Goal: Entertainment & Leisure: Consume media (video, audio)

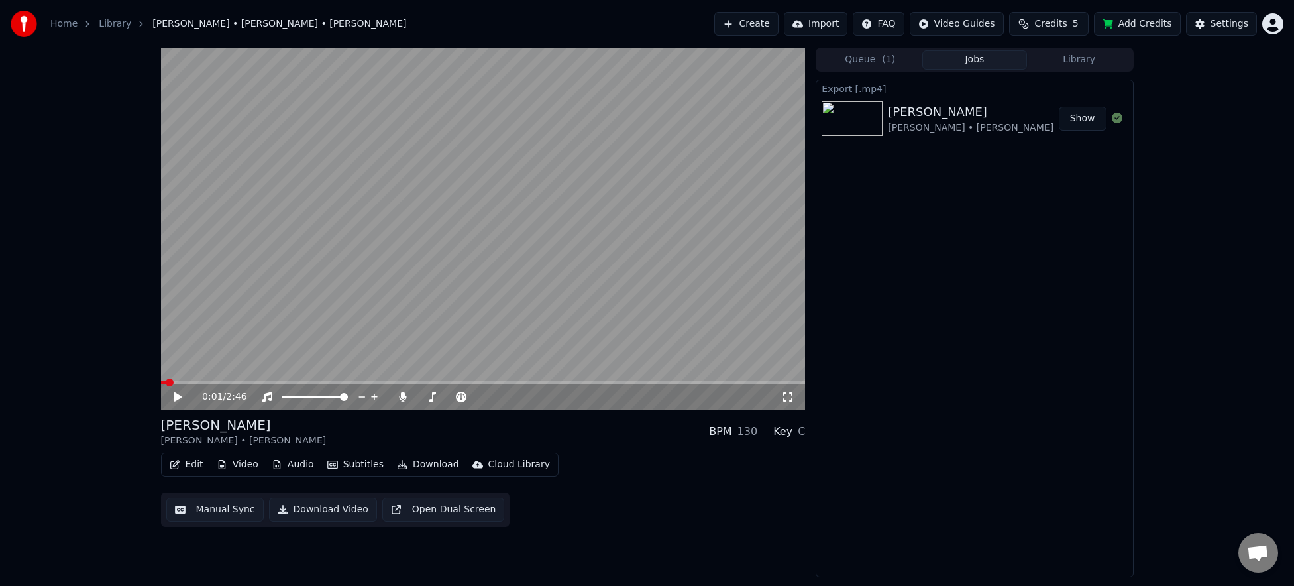
click at [1098, 68] on button "Library" at bounding box center [1079, 59] width 105 height 19
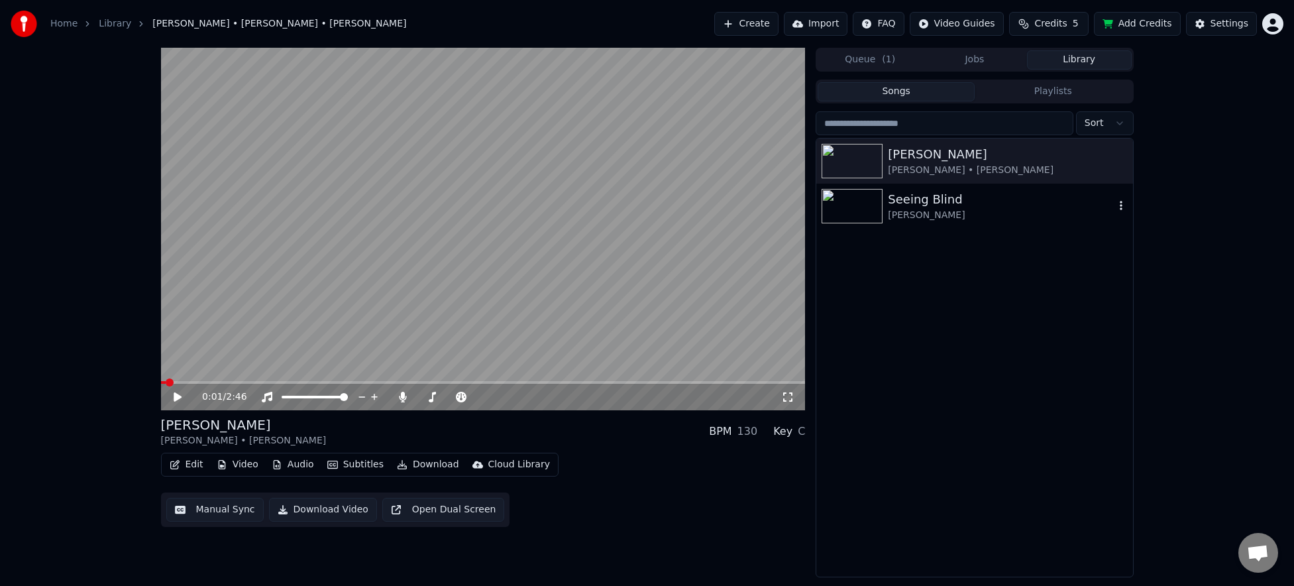
click at [1016, 217] on div "[PERSON_NAME]" at bounding box center [1001, 215] width 226 height 13
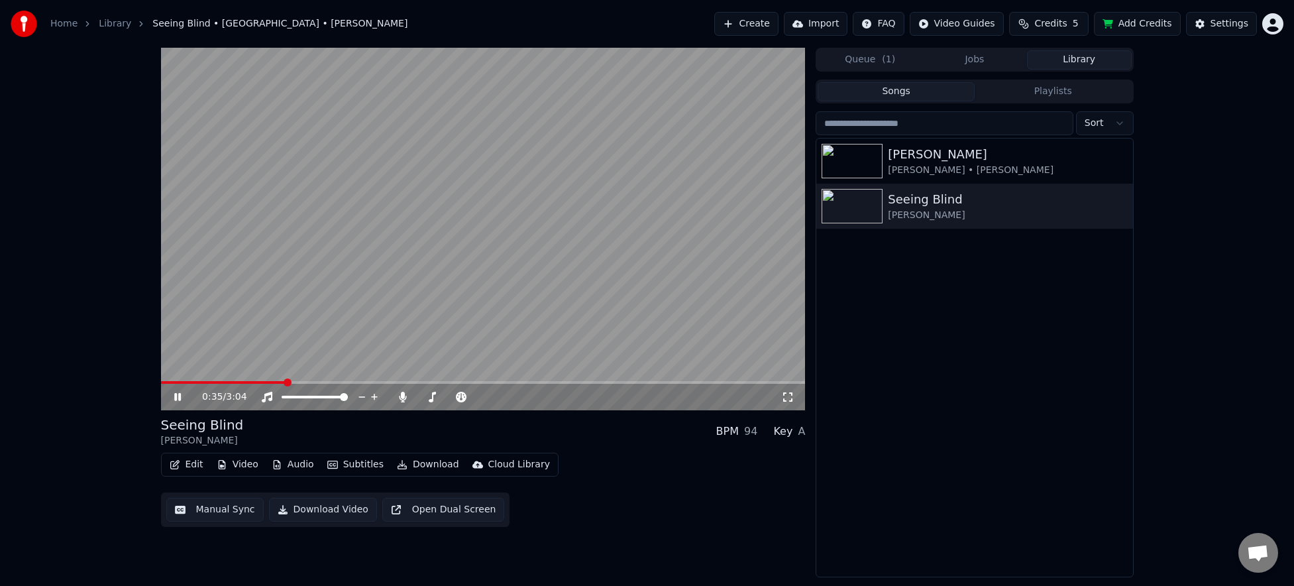
click at [182, 393] on icon at bounding box center [187, 397] width 31 height 11
click at [187, 468] on button "Edit" at bounding box center [186, 464] width 44 height 19
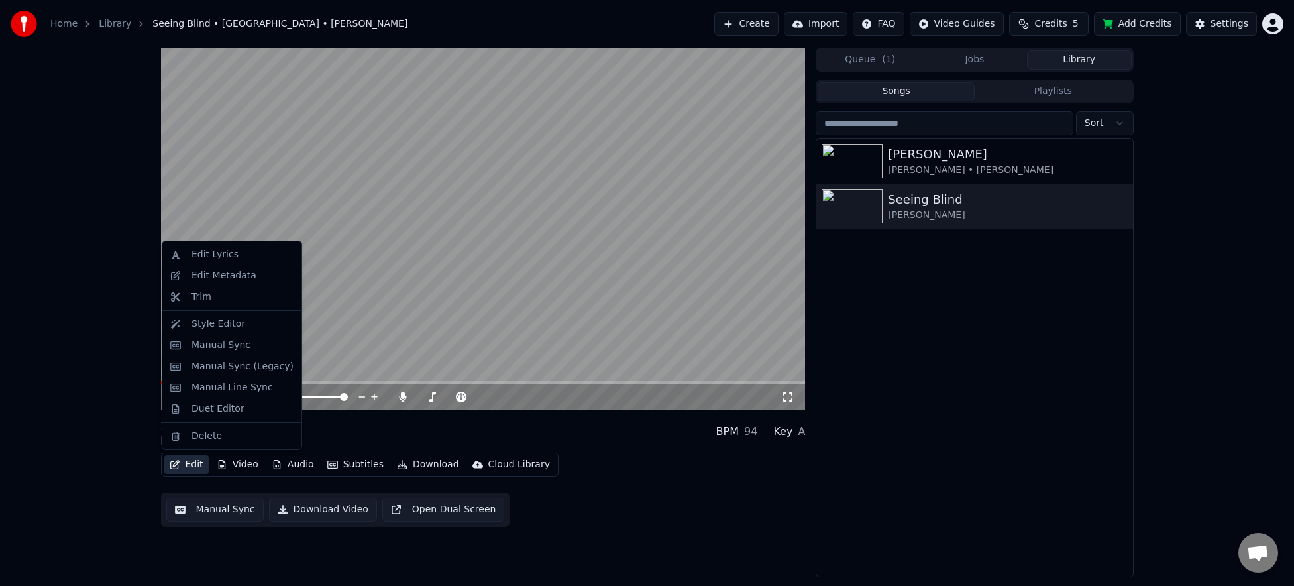
click at [30, 410] on div "0:35 / 3:04 Seeing Blind Niall • [PERSON_NAME] BPM 94 Key A Edit Video Audio Su…" at bounding box center [647, 312] width 1294 height 529
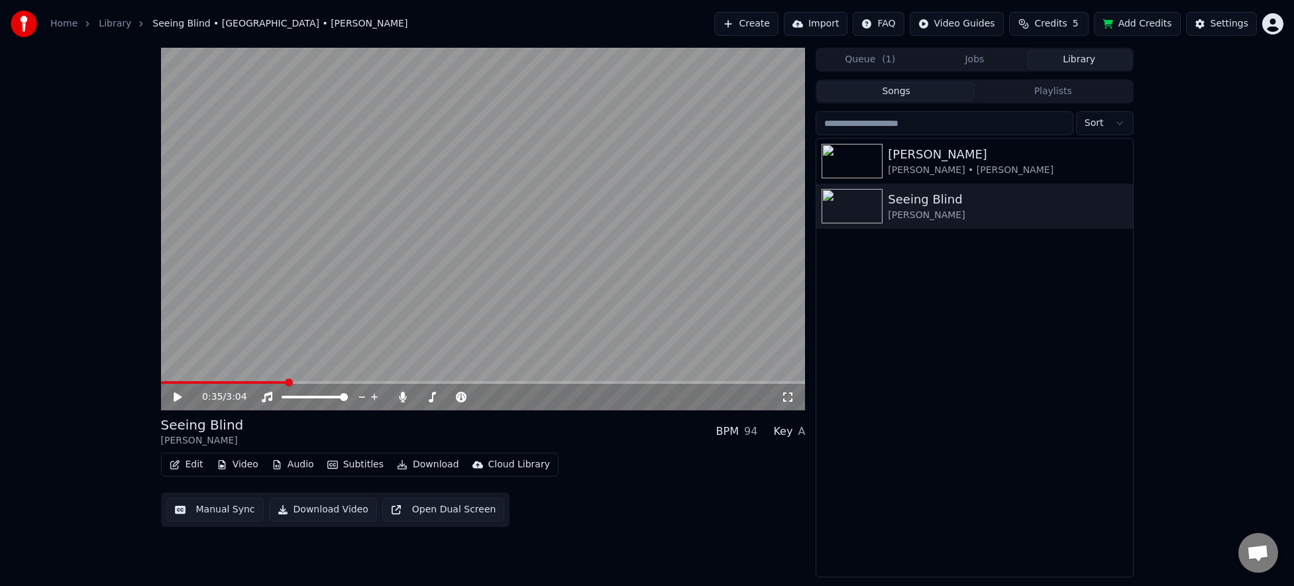
click at [189, 468] on button "Edit" at bounding box center [186, 464] width 44 height 19
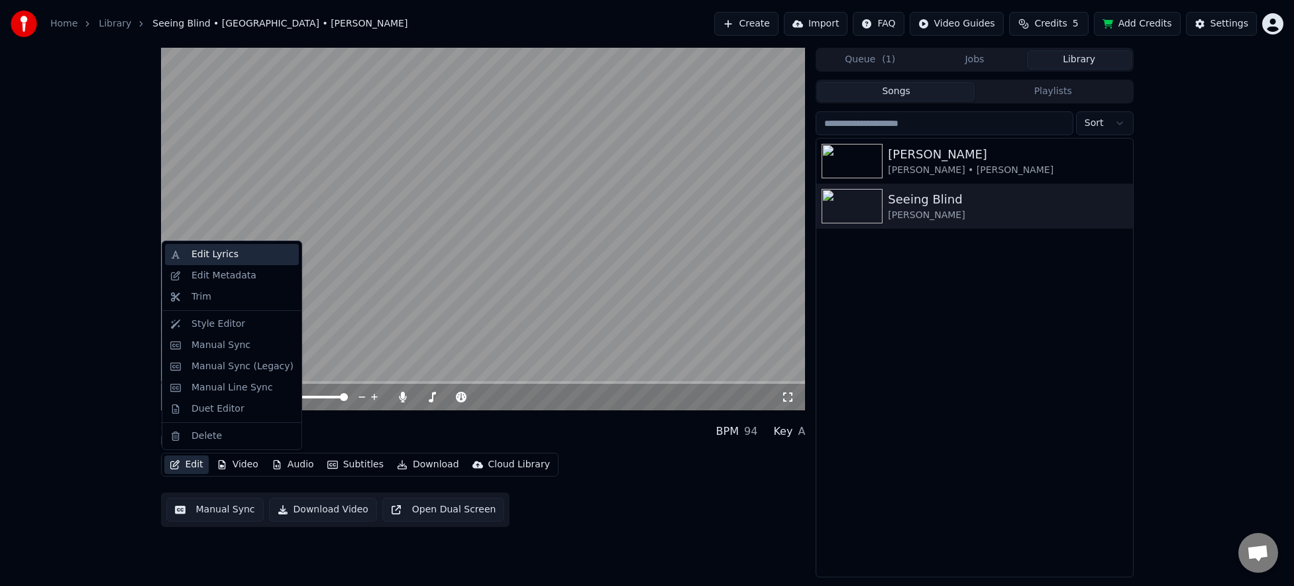
click at [246, 258] on div "Edit Lyrics" at bounding box center [242, 254] width 102 height 13
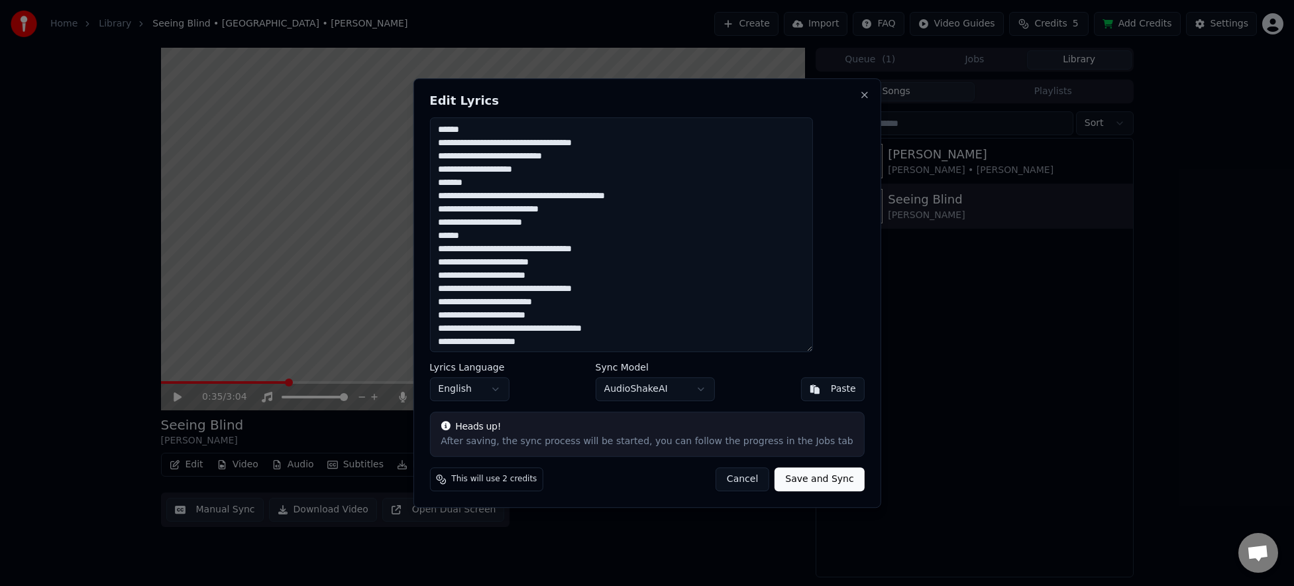
click at [718, 474] on button "Cancel" at bounding box center [743, 479] width 54 height 24
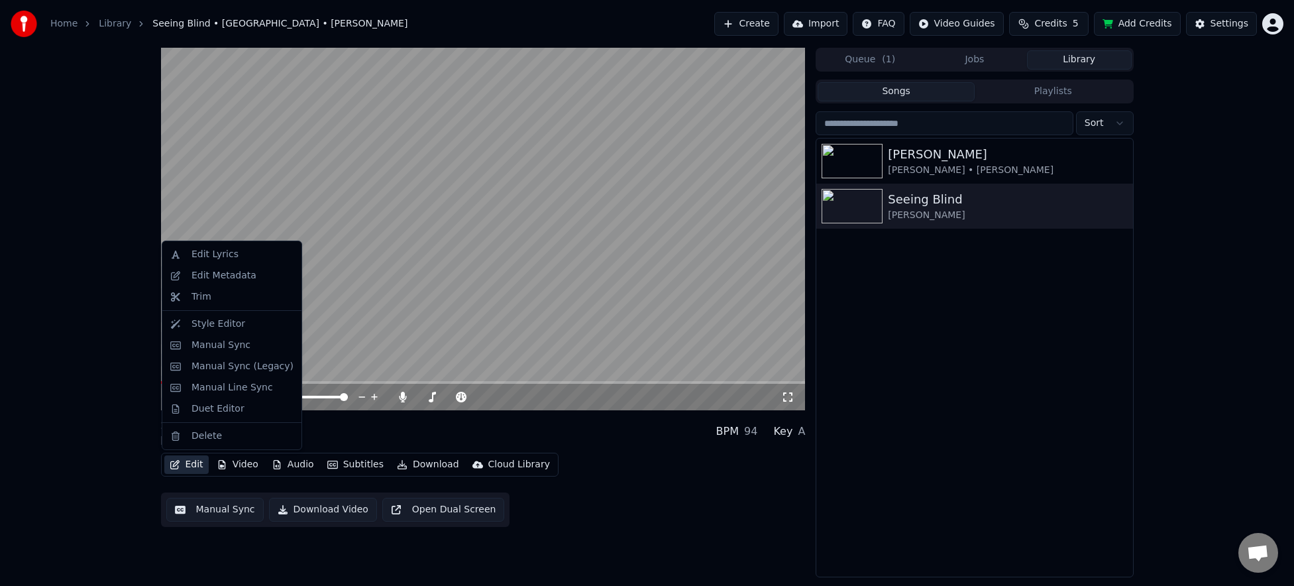
click at [183, 471] on button "Edit" at bounding box center [186, 464] width 44 height 19
click at [239, 347] on div "Manual Sync" at bounding box center [220, 345] width 59 height 13
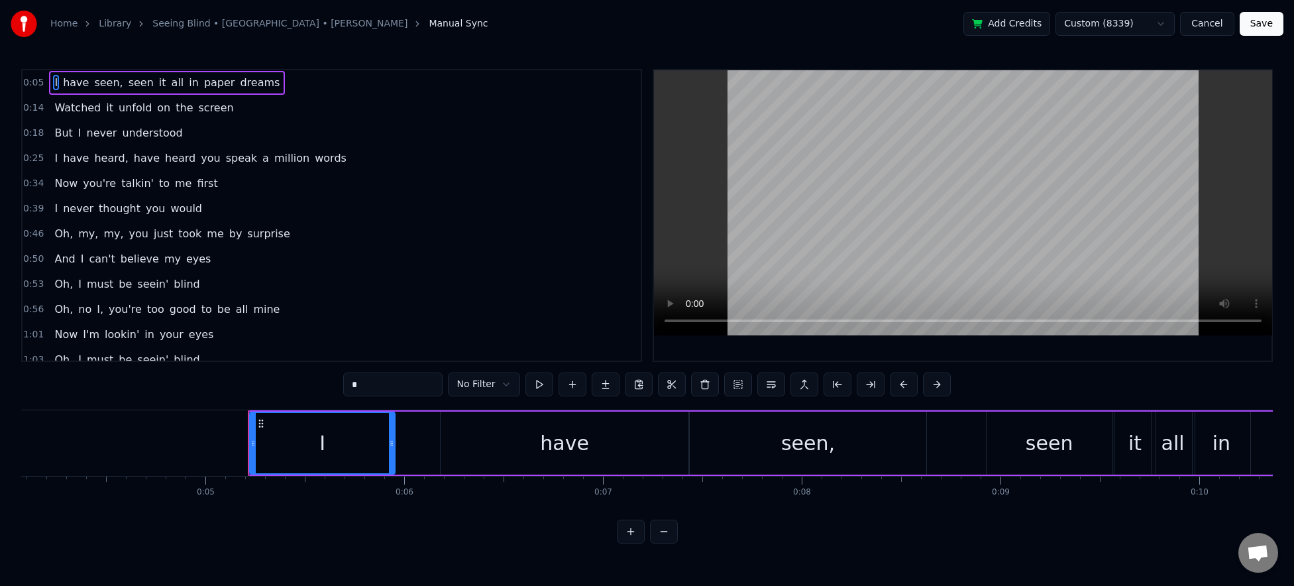
scroll to position [0, 730]
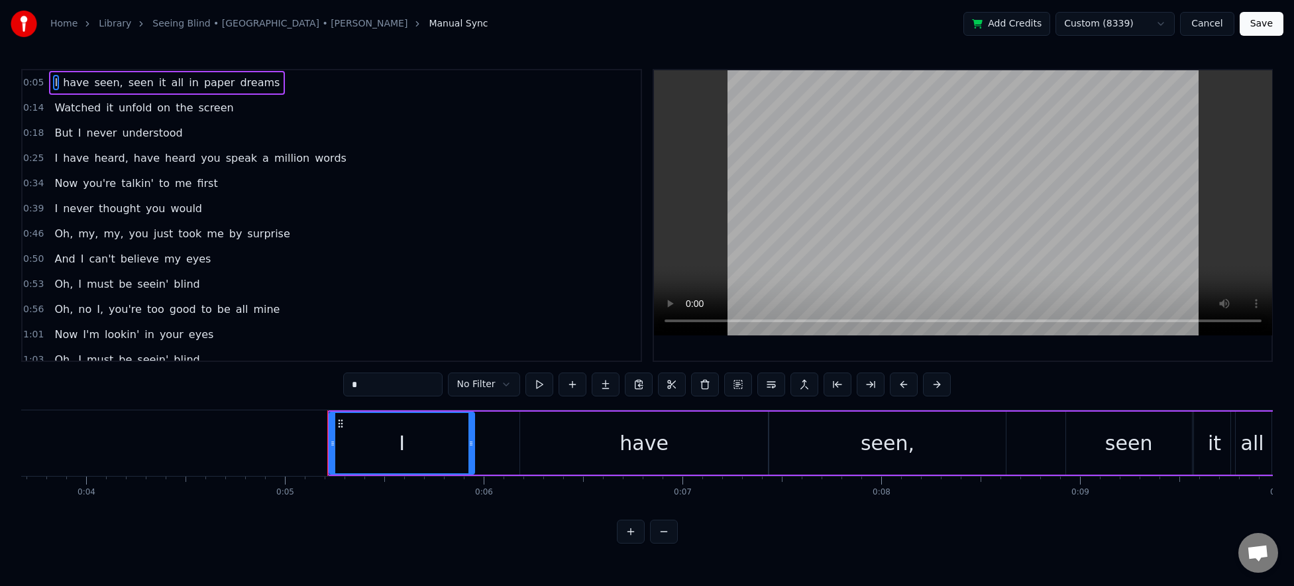
drag, startPoint x: 550, startPoint y: 449, endPoint x: 659, endPoint y: 444, distance: 109.4
click at [65, 523] on html "Home Library Seeing Blind • [GEOGRAPHIC_DATA] • [PERSON_NAME] Manual Sync Add C…" at bounding box center [647, 282] width 1294 height 564
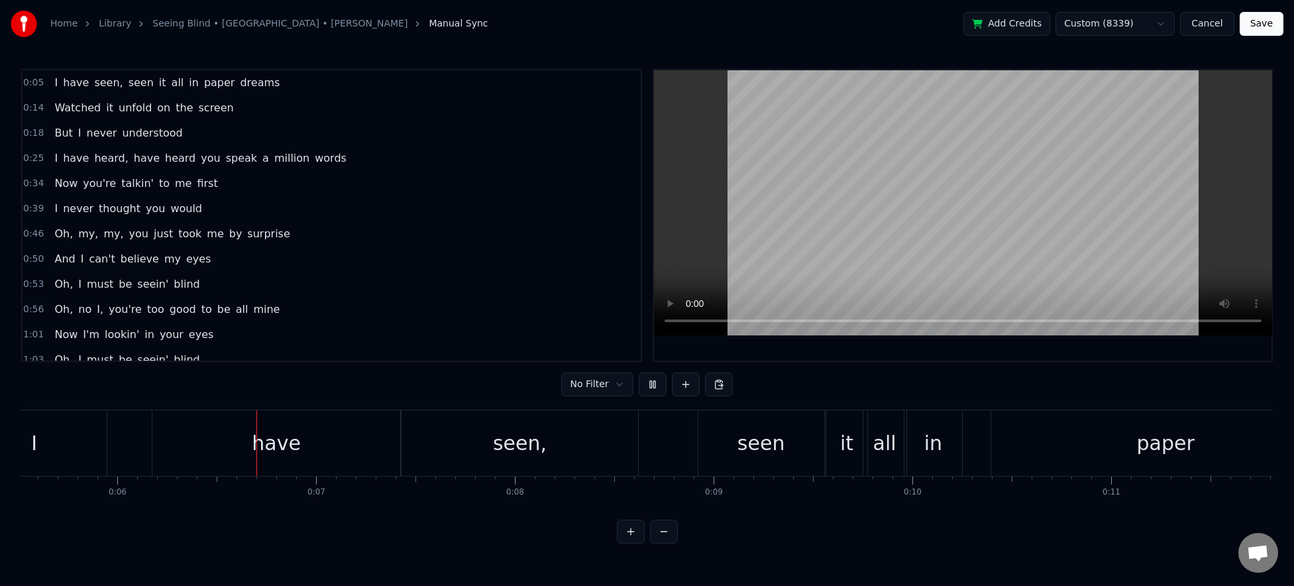
scroll to position [0, 1135]
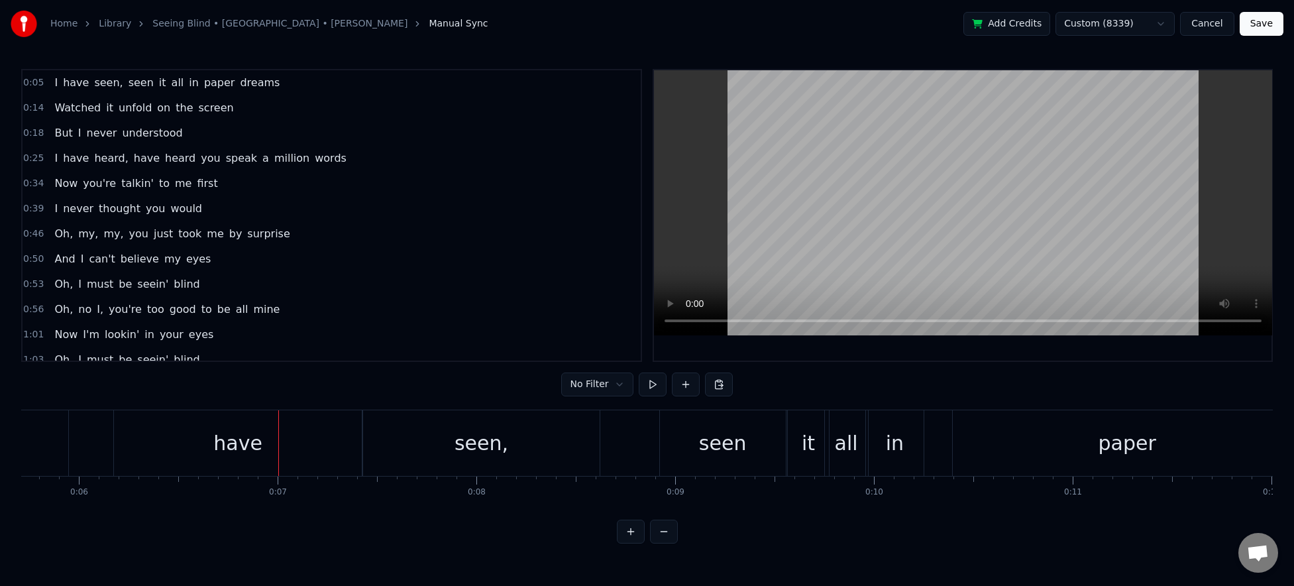
click at [513, 426] on div "seen," at bounding box center [481, 443] width 237 height 66
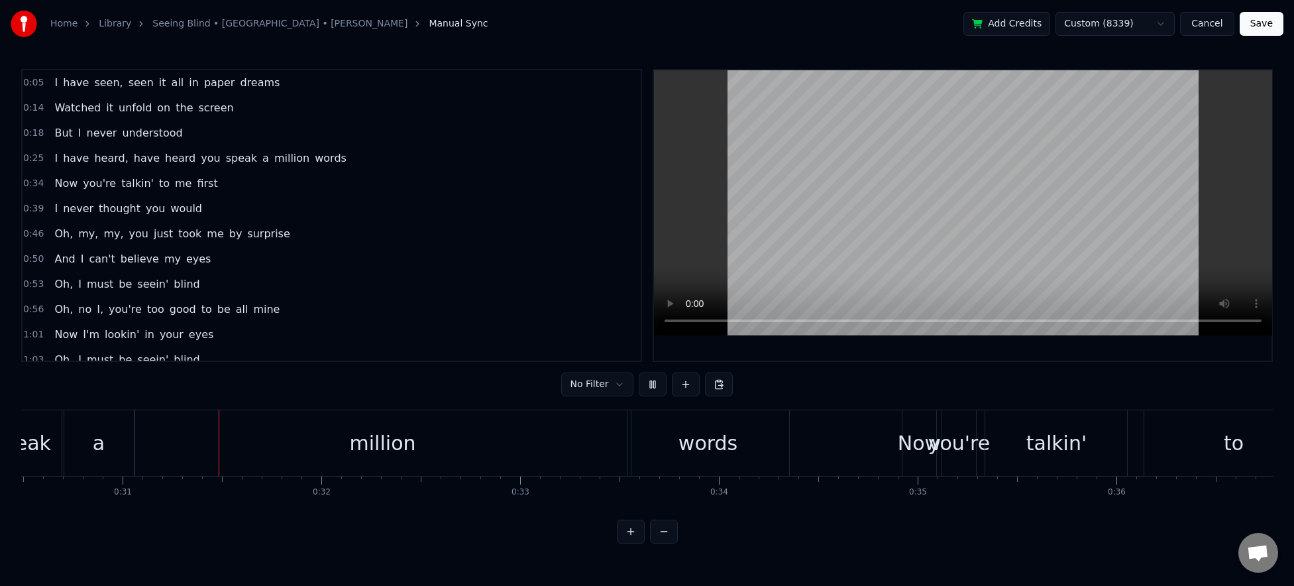
scroll to position [0, 6061]
click at [643, 393] on button at bounding box center [653, 384] width 28 height 24
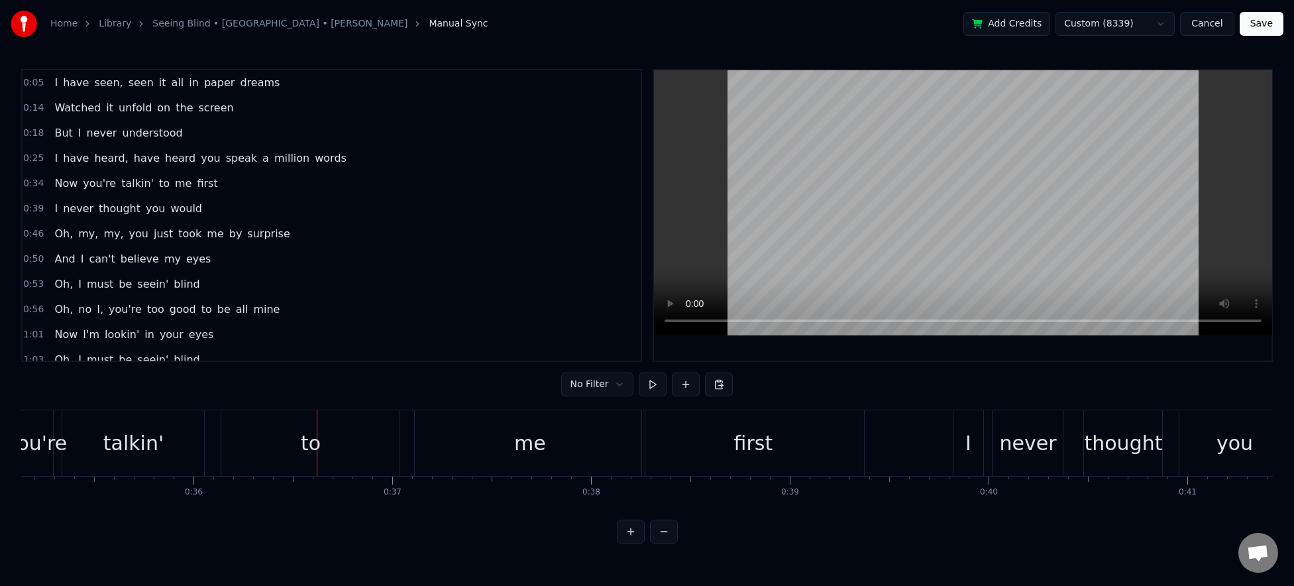
scroll to position [0, 7212]
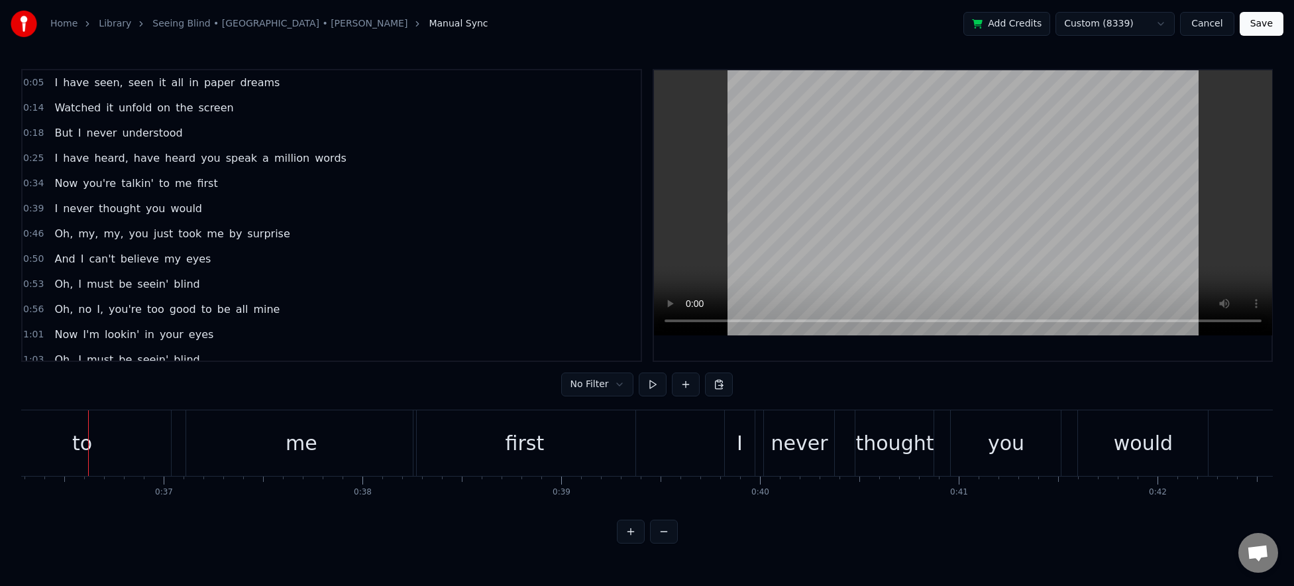
click at [1215, 23] on button "Cancel" at bounding box center [1207, 24] width 54 height 24
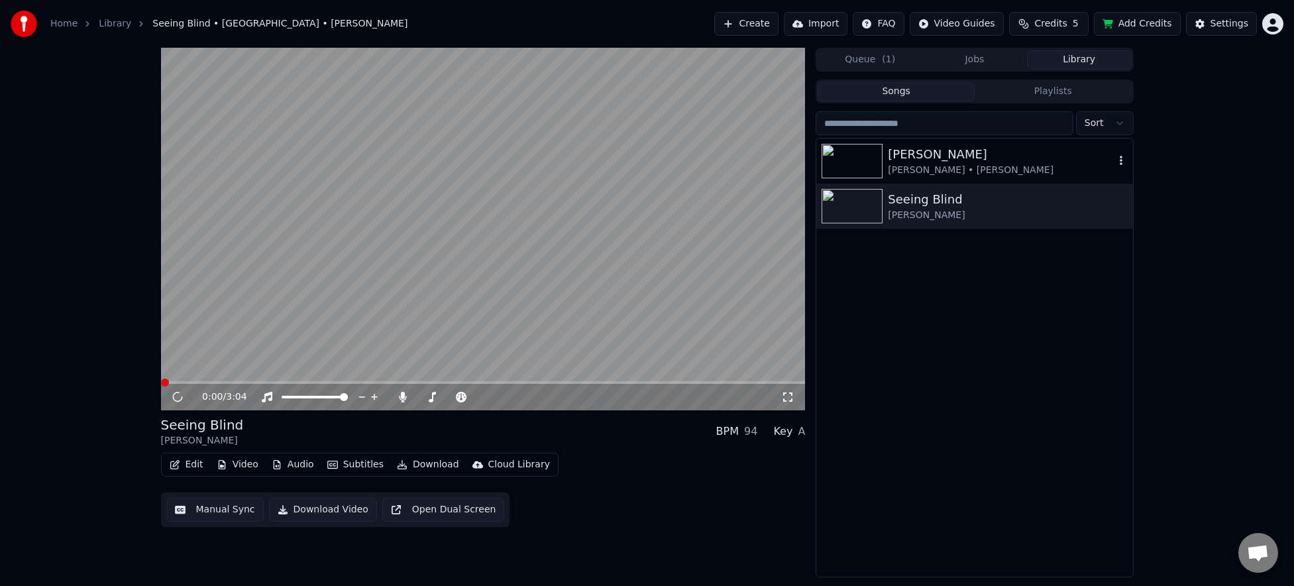
click at [1018, 154] on div "[PERSON_NAME]" at bounding box center [1001, 154] width 226 height 19
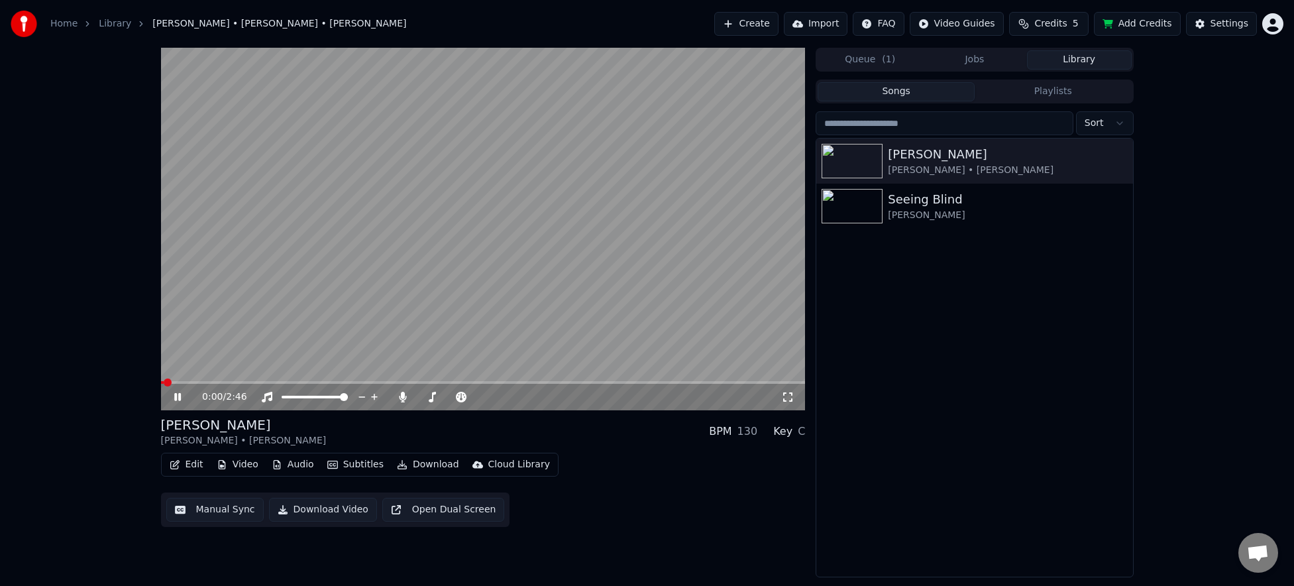
click at [421, 261] on video at bounding box center [483, 229] width 645 height 362
click at [204, 507] on button "Manual Sync" at bounding box center [214, 510] width 97 height 24
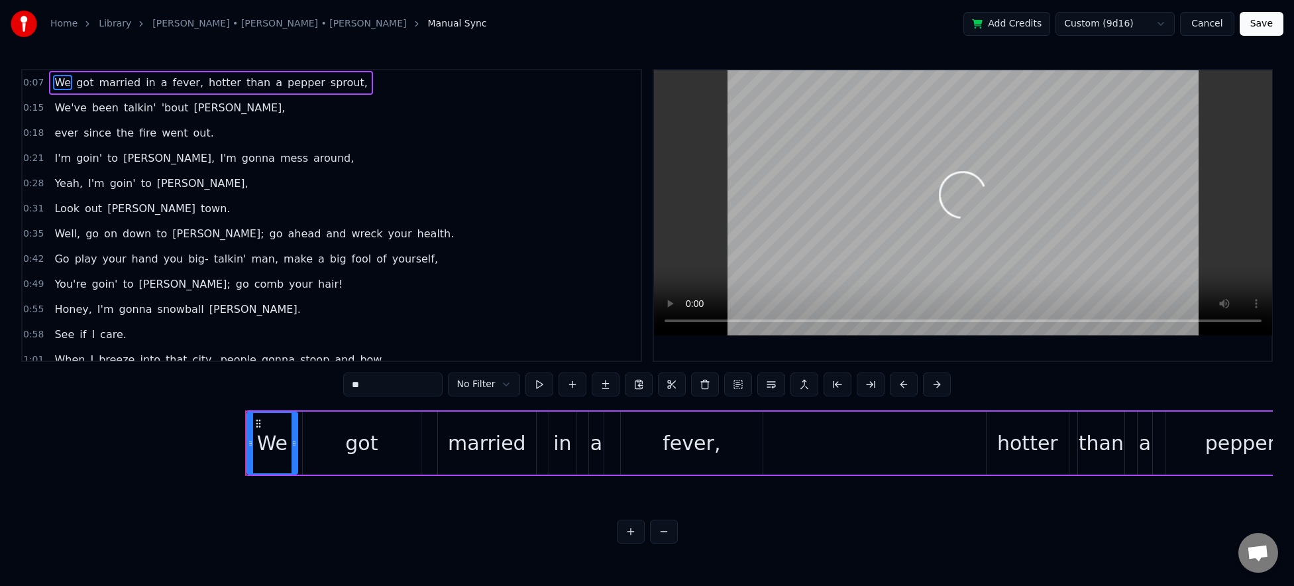
scroll to position [0, 1468]
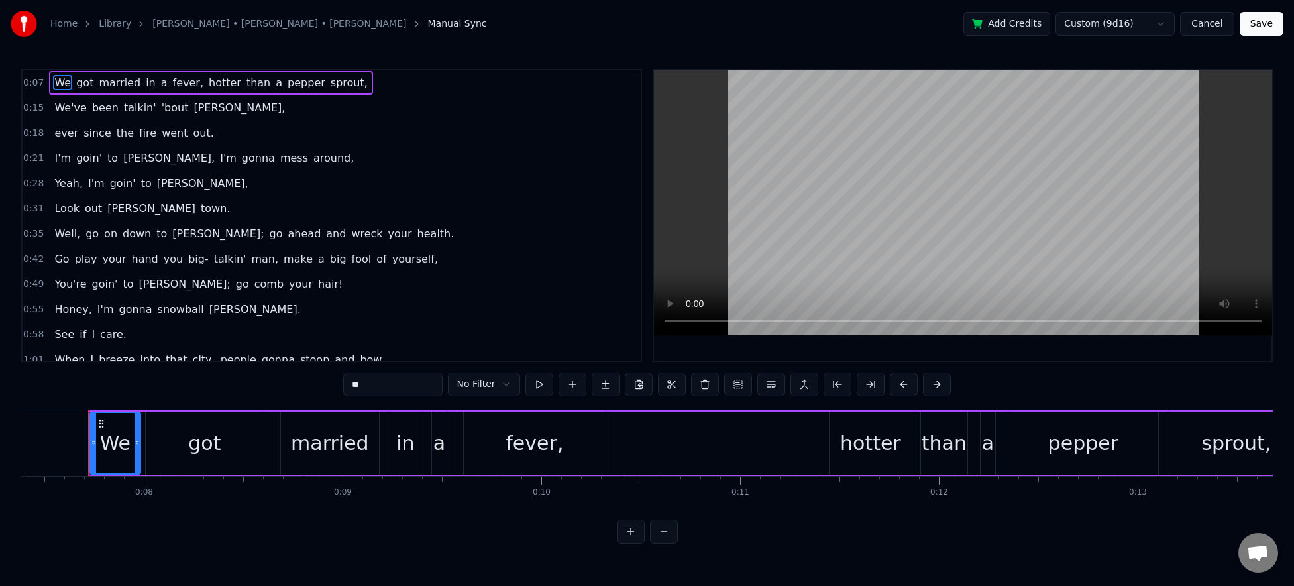
click at [1203, 21] on button "Cancel" at bounding box center [1207, 24] width 54 height 24
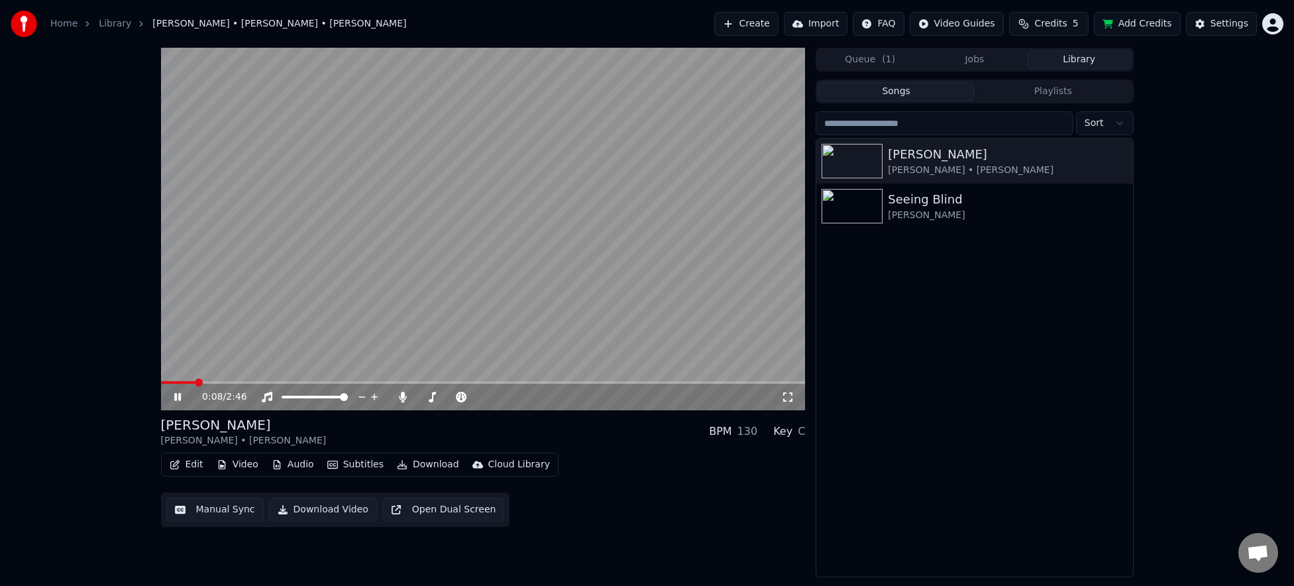
click at [184, 396] on icon at bounding box center [187, 397] width 31 height 11
click at [56, 221] on div "0:08 / 2:46 [PERSON_NAME] [PERSON_NAME] • [PERSON_NAME] BPM 130 Key C Edit Vide…" at bounding box center [647, 312] width 1294 height 529
click at [1012, 207] on div "Seeing Blind" at bounding box center [1001, 199] width 226 height 19
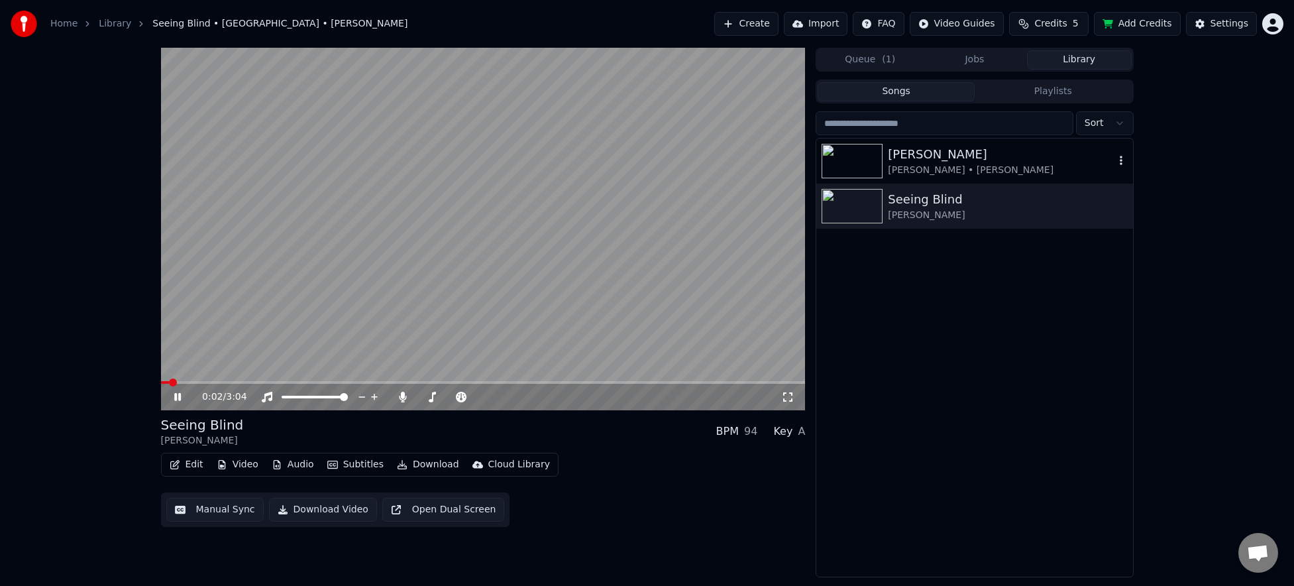
click at [1032, 165] on div "[PERSON_NAME] • [PERSON_NAME]" at bounding box center [1001, 170] width 226 height 13
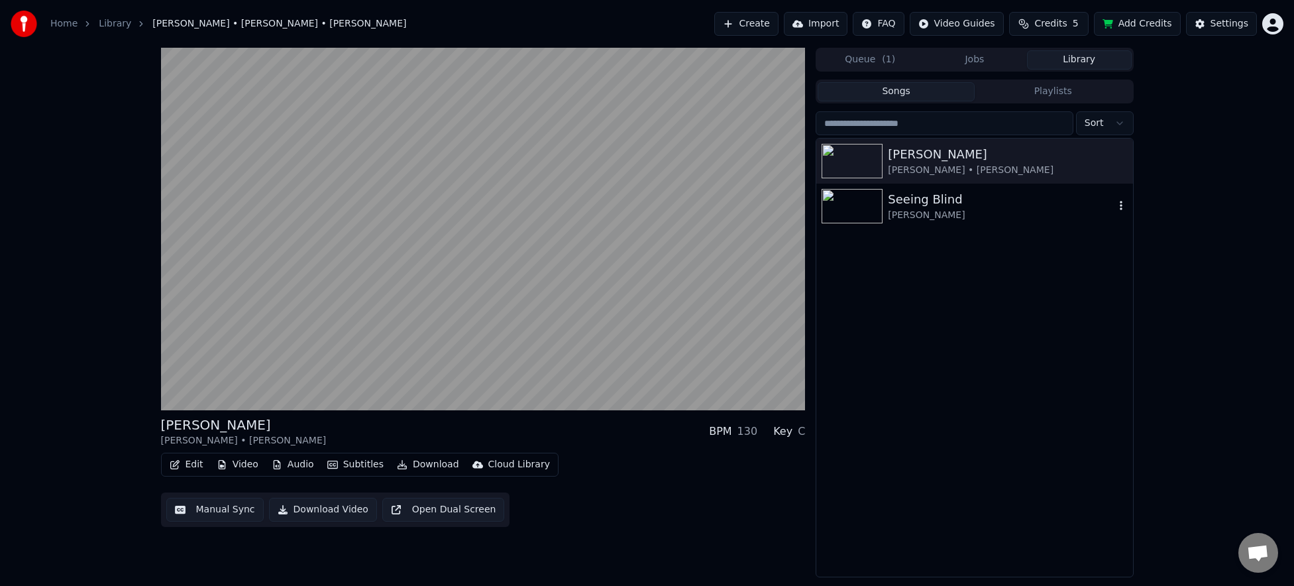
click at [1018, 215] on div "[PERSON_NAME]" at bounding box center [1001, 215] width 226 height 13
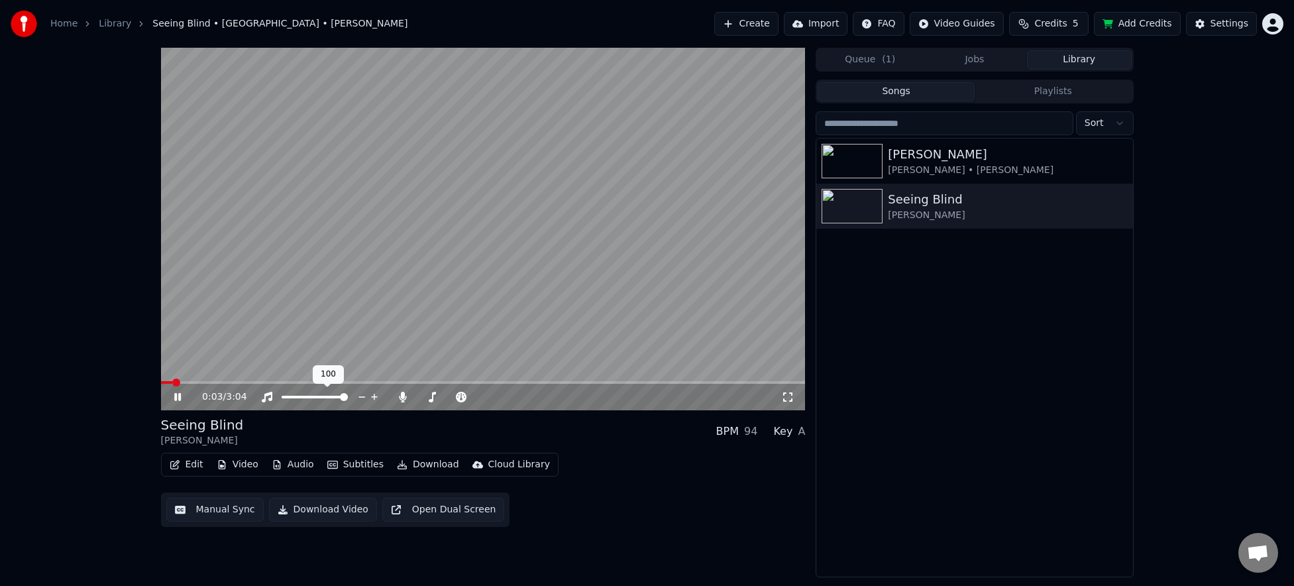
click at [348, 398] on span at bounding box center [344, 397] width 8 height 8
click at [585, 300] on video at bounding box center [483, 229] width 645 height 362
click at [286, 466] on button "Audio" at bounding box center [292, 464] width 53 height 19
click at [718, 501] on div "Edit Video Audio Subtitles Download Cloud Library Manual Sync Download Video Op…" at bounding box center [483, 490] width 645 height 74
